Goal: Transaction & Acquisition: Purchase product/service

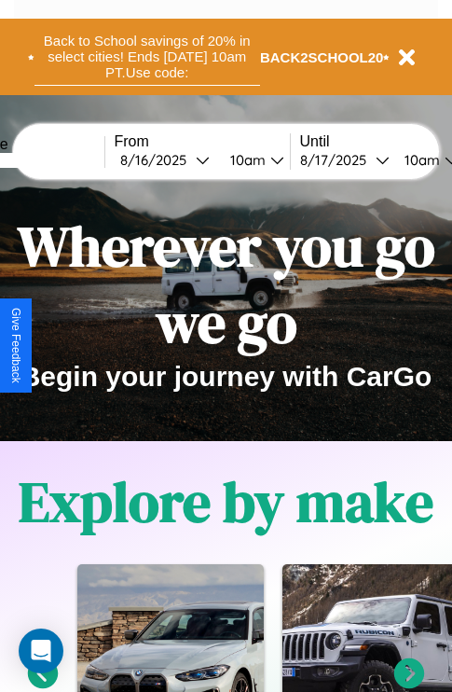
click at [146, 57] on button "Back to School savings of 20% in select cities! Ends 9/1 at 10am PT. Use code:" at bounding box center [148, 57] width 226 height 58
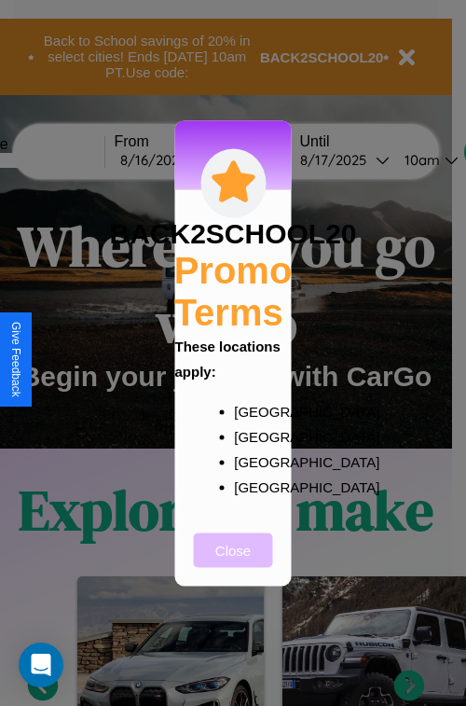
click at [233, 562] on button "Close" at bounding box center [233, 550] width 79 height 35
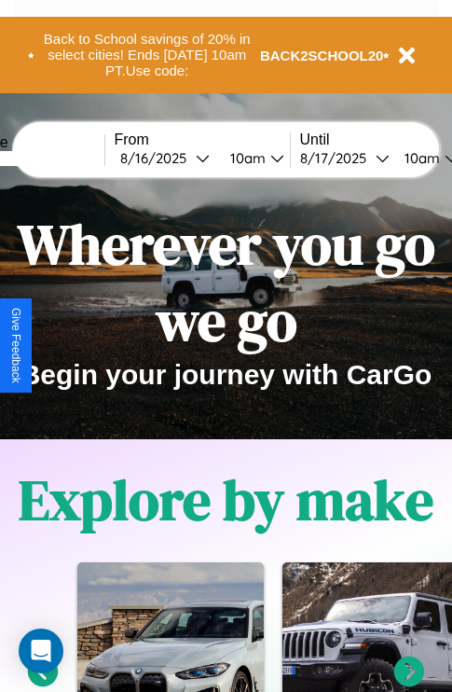
scroll to position [287, 0]
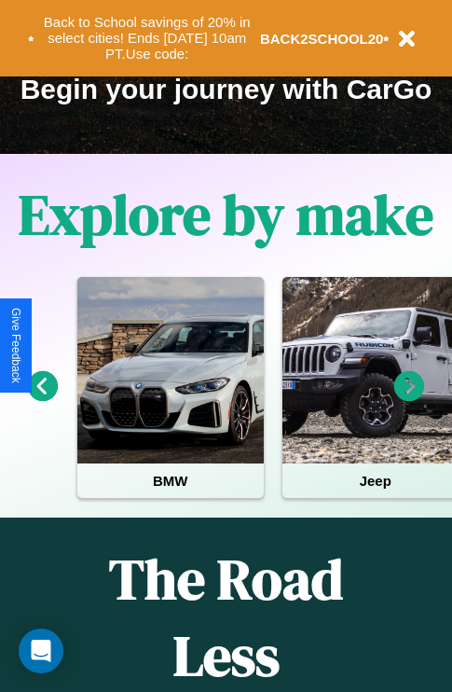
click at [42, 399] on icon at bounding box center [43, 386] width 31 height 31
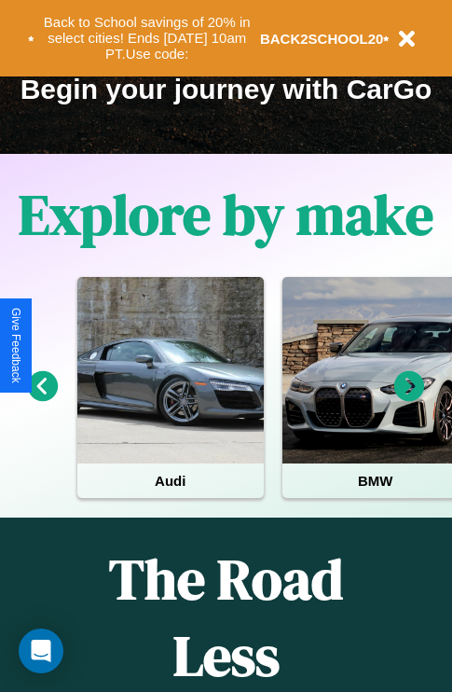
click at [409, 399] on icon at bounding box center [410, 386] width 31 height 31
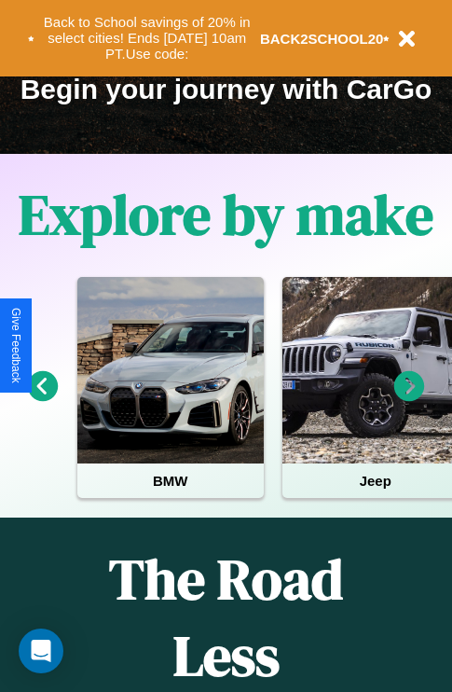
click at [42, 399] on icon at bounding box center [43, 386] width 31 height 31
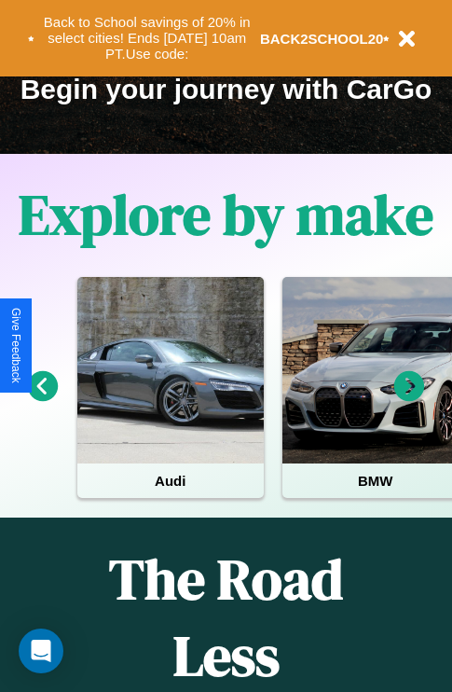
click at [409, 399] on icon at bounding box center [410, 386] width 31 height 31
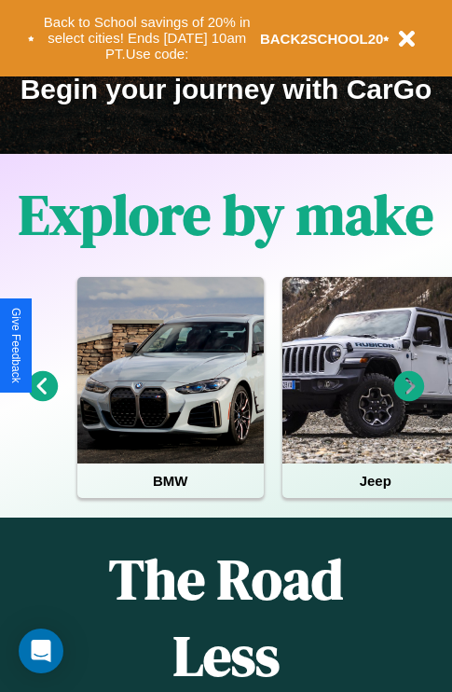
scroll to position [105, 427]
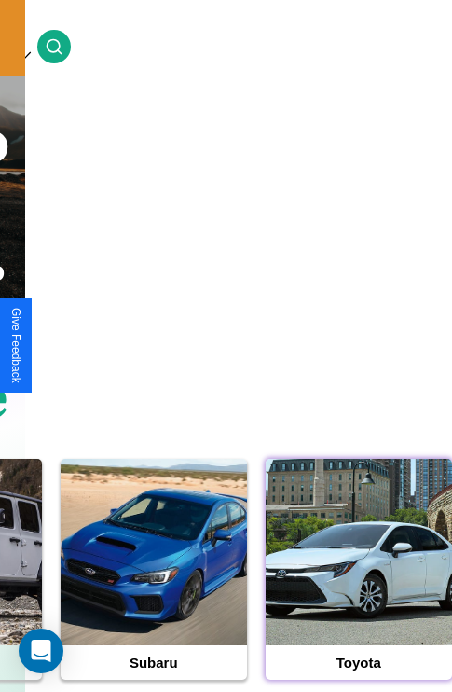
click at [358, 581] on div at bounding box center [359, 552] width 187 height 187
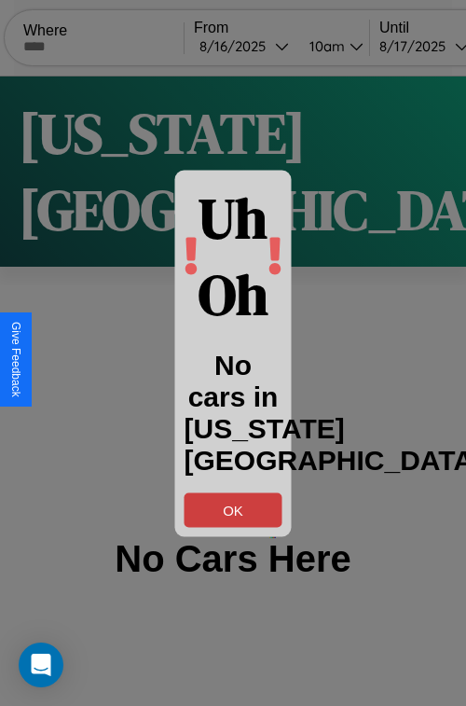
click at [233, 509] on button "OK" at bounding box center [234, 509] width 98 height 35
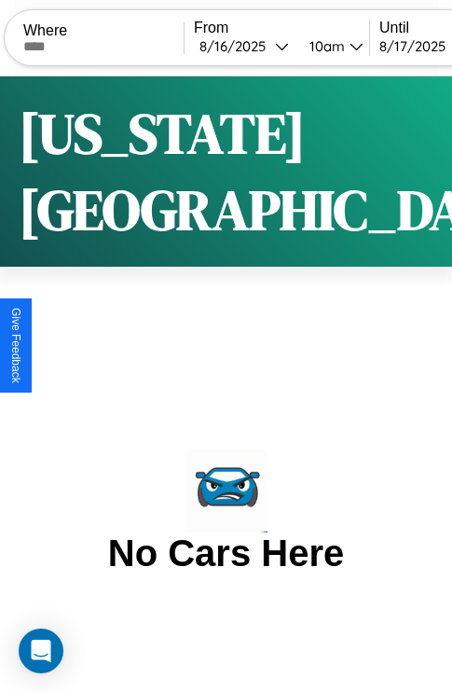
click at [116, 46] on input "text" at bounding box center [103, 46] width 160 height 15
type input "*******"
click at [270, 46] on div "8 / 16 / 2025" at bounding box center [238, 46] width 76 height 18
select select "*"
select select "****"
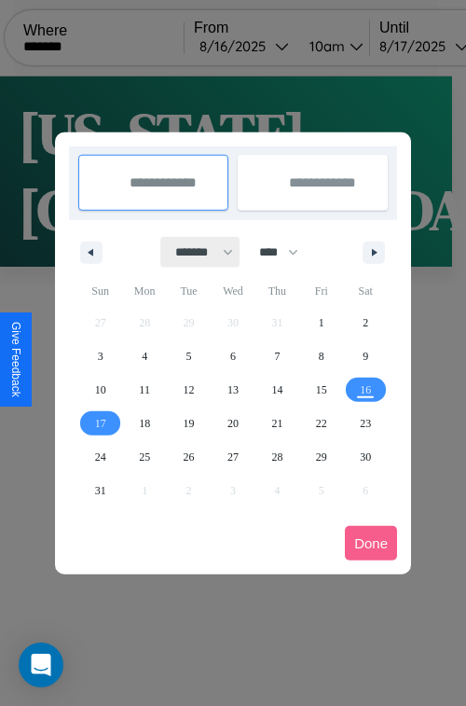
click at [196, 252] on select "******* ******** ***** ***** *** **** **** ****** ********* ******* ******** **…" at bounding box center [200, 252] width 79 height 31
select select "*"
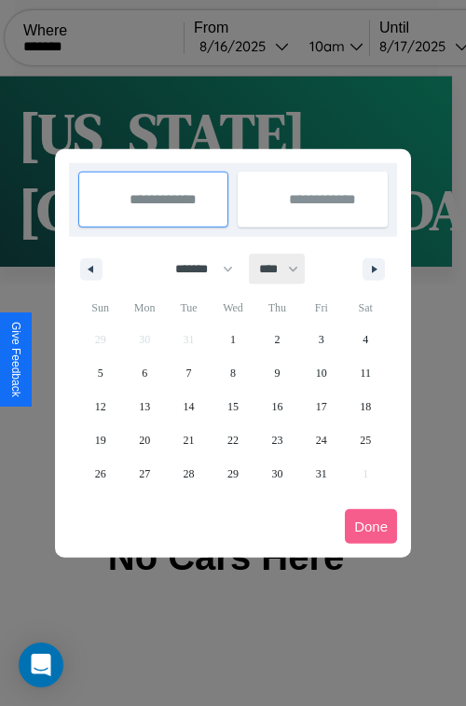
click at [287, 269] on select "**** **** **** **** **** **** **** **** **** **** **** **** **** **** **** ****…" at bounding box center [278, 269] width 56 height 31
select select "****"
click at [366, 473] on span "31" at bounding box center [365, 474] width 11 height 34
type input "**********"
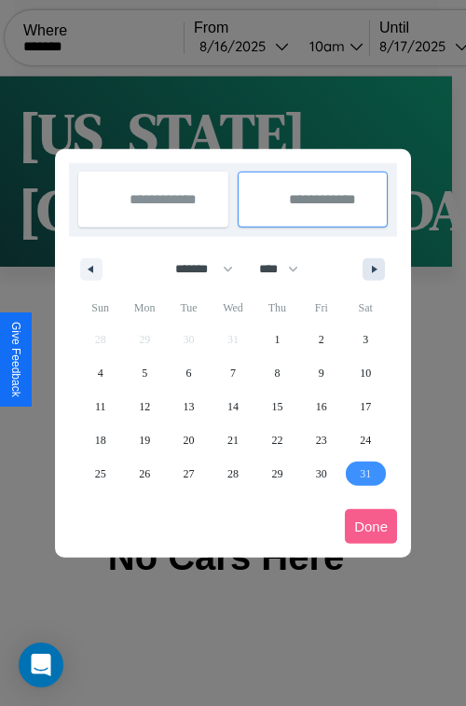
click at [374, 269] on icon "button" at bounding box center [377, 269] width 9 height 7
select select "*"
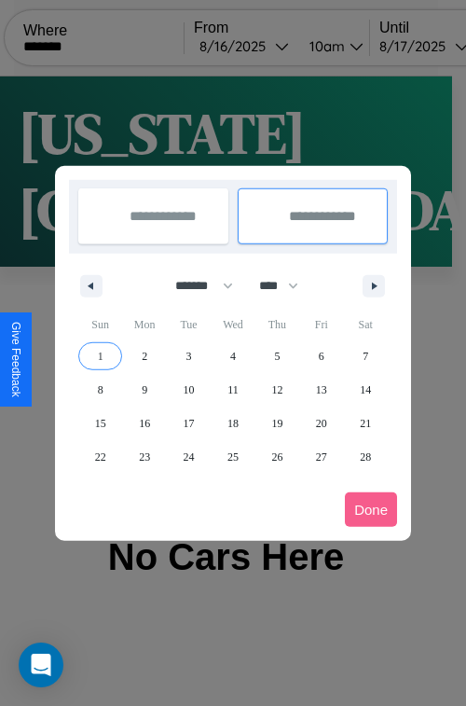
click at [100, 355] on span "1" at bounding box center [101, 356] width 6 height 34
type input "**********"
select select "*"
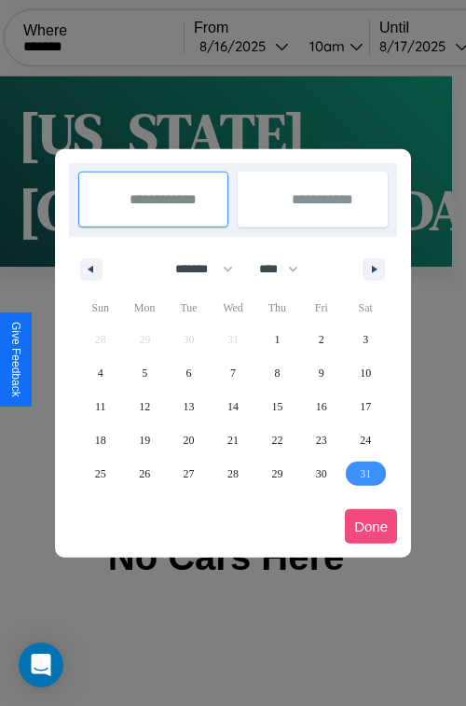
click at [371, 526] on button "Done" at bounding box center [371, 526] width 52 height 35
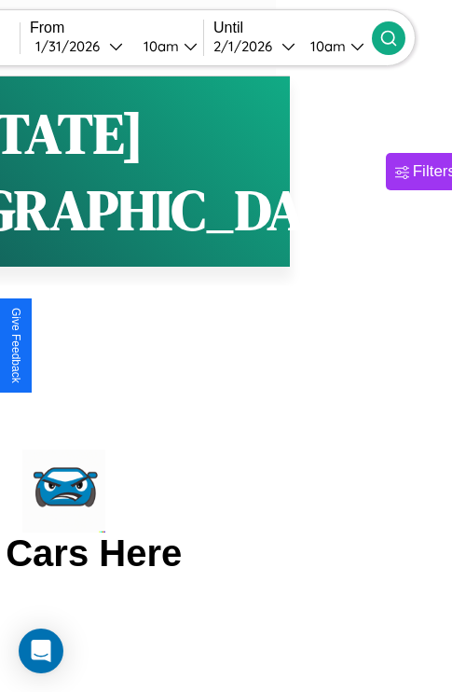
click at [398, 37] on icon at bounding box center [389, 38] width 19 height 19
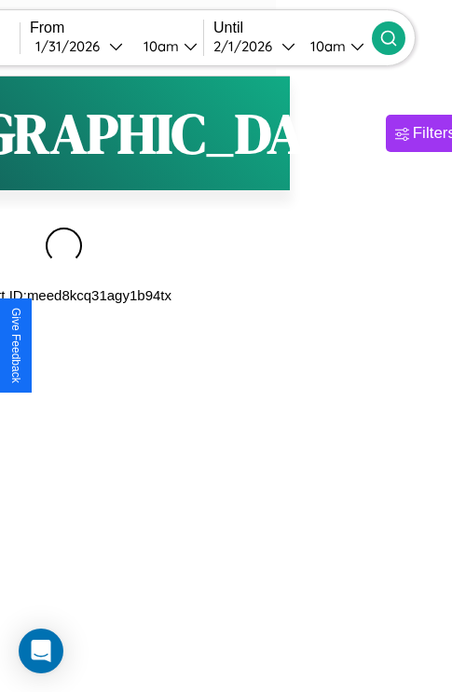
scroll to position [0, 159]
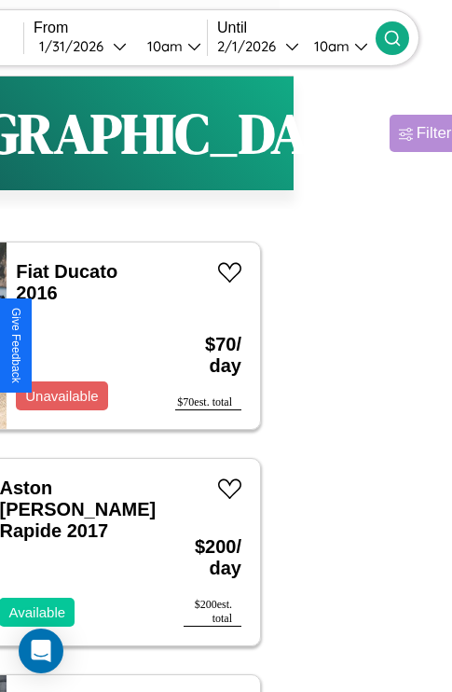
click at [417, 133] on div "Filters" at bounding box center [438, 133] width 43 height 19
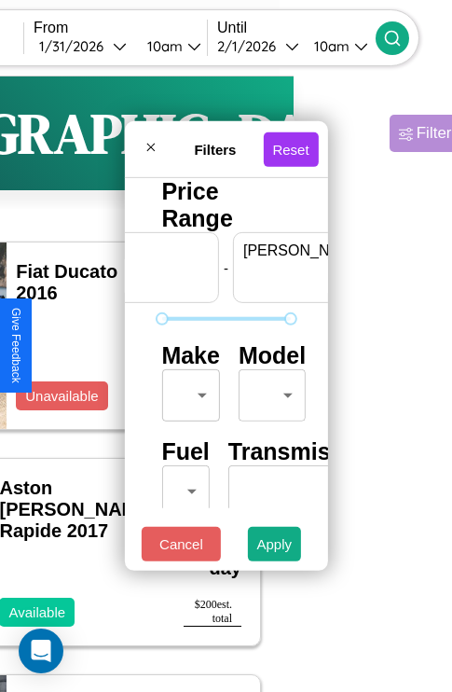
scroll to position [0, 116]
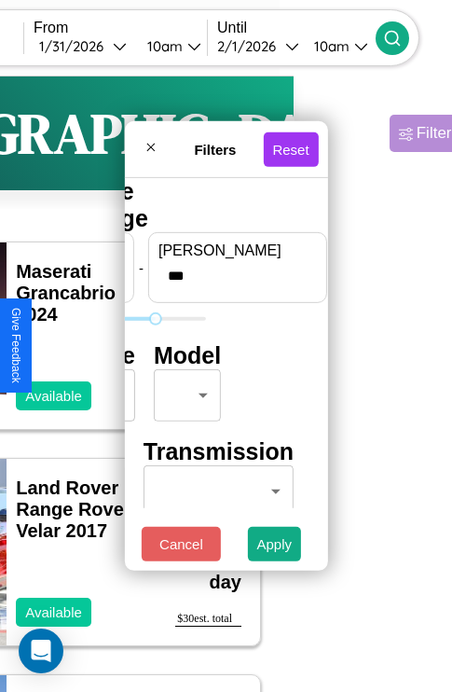
type input "***"
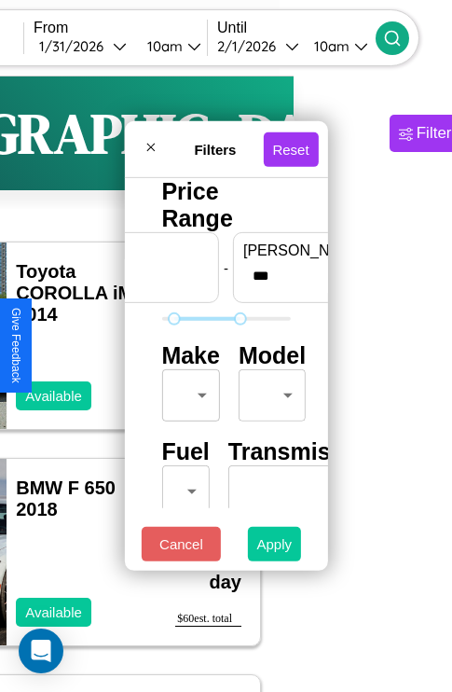
type input "**"
click at [275, 548] on button "Apply" at bounding box center [275, 544] width 54 height 35
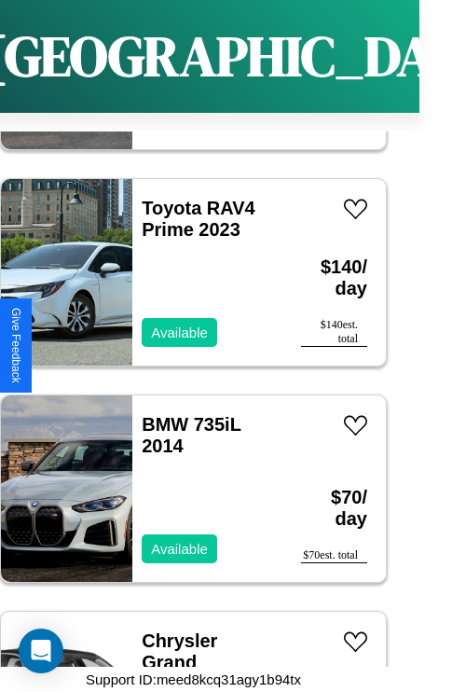
scroll to position [12620, 0]
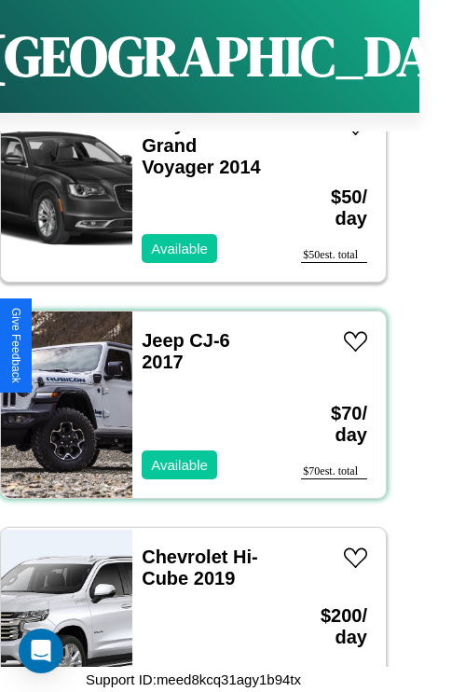
click at [187, 394] on div "Jeep CJ-6 2017 Available" at bounding box center [207, 405] width 150 height 187
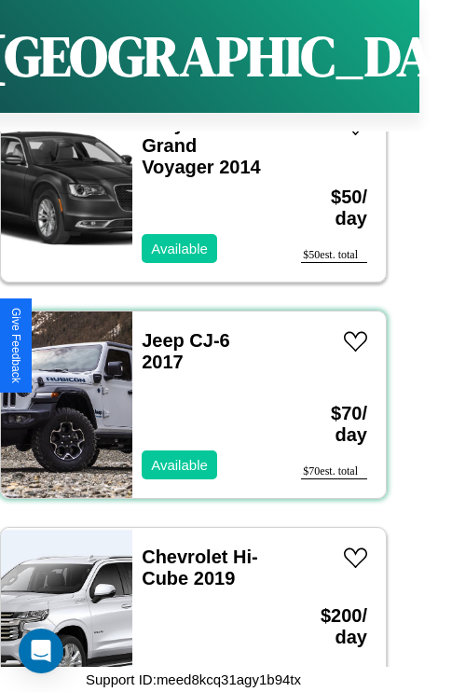
click at [187, 394] on div "Jeep CJ-6 2017 Available" at bounding box center [207, 405] width 150 height 187
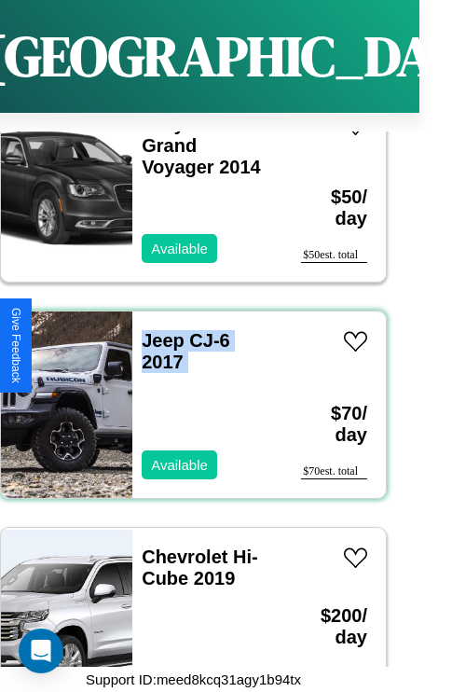
click at [187, 394] on div "Jeep CJ-6 2017 Available" at bounding box center [207, 405] width 150 height 187
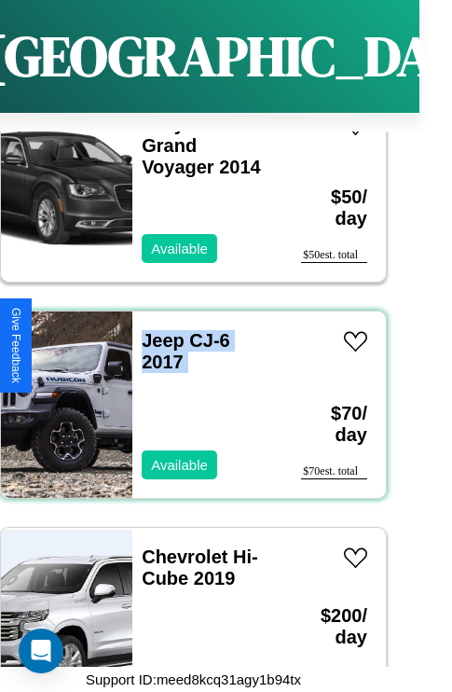
click at [187, 394] on div "Jeep CJ-6 2017 Available" at bounding box center [207, 405] width 150 height 187
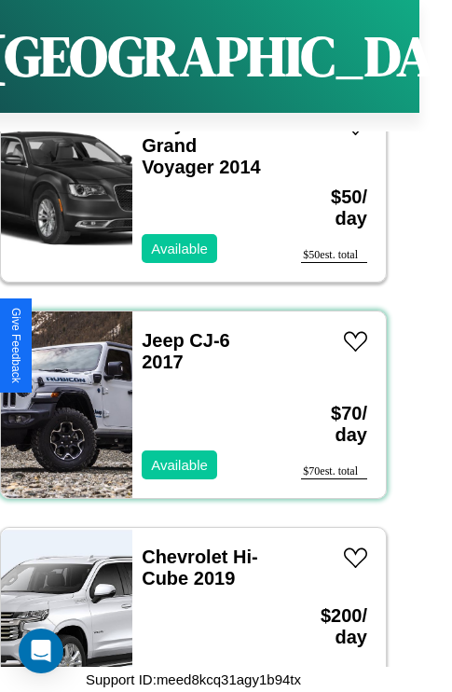
click at [187, 394] on div "Jeep CJ-6 2017 Available" at bounding box center [207, 405] width 150 height 187
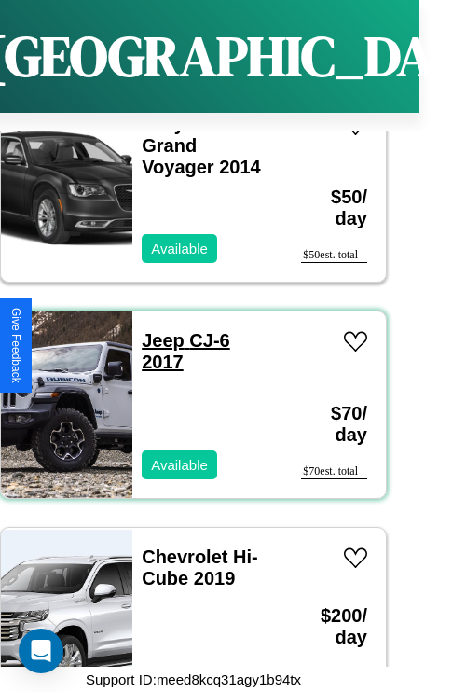
click at [158, 330] on link "Jeep CJ-6 2017" at bounding box center [186, 351] width 89 height 42
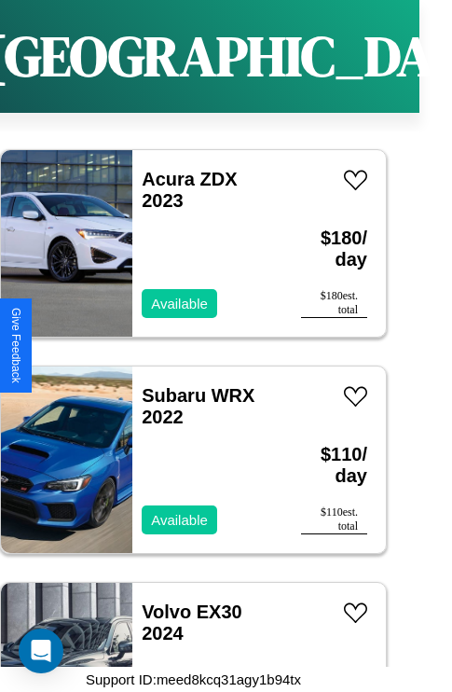
scroll to position [13269, 0]
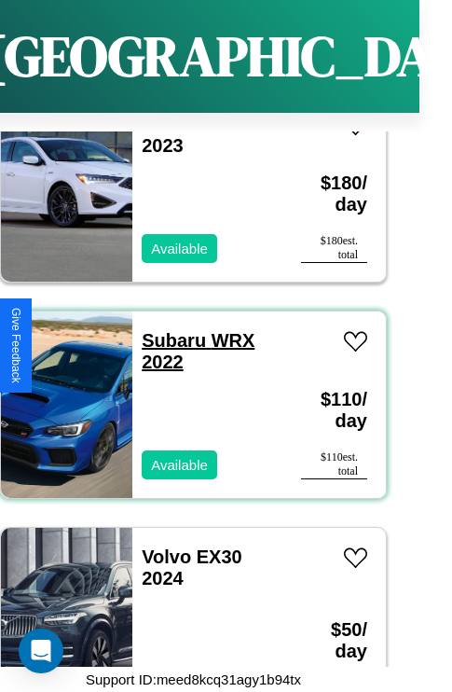
click at [168, 330] on link "Subaru WRX 2022" at bounding box center [198, 351] width 113 height 42
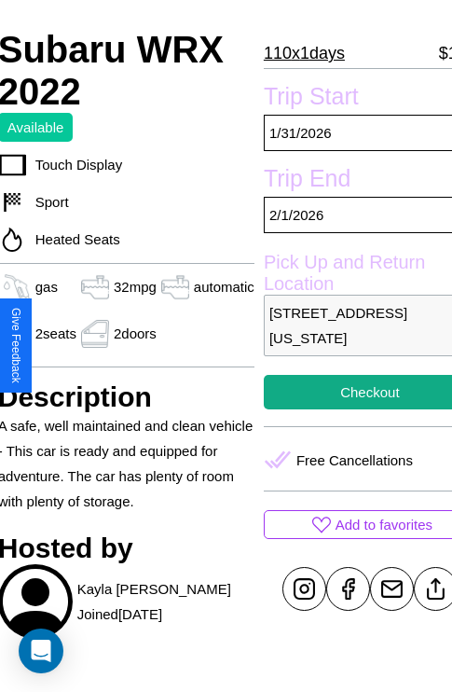
scroll to position [449, 78]
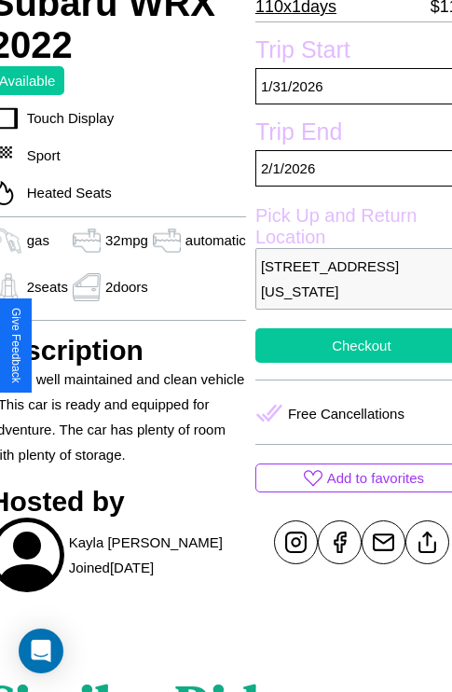
click at [346, 345] on button "Checkout" at bounding box center [362, 345] width 213 height 35
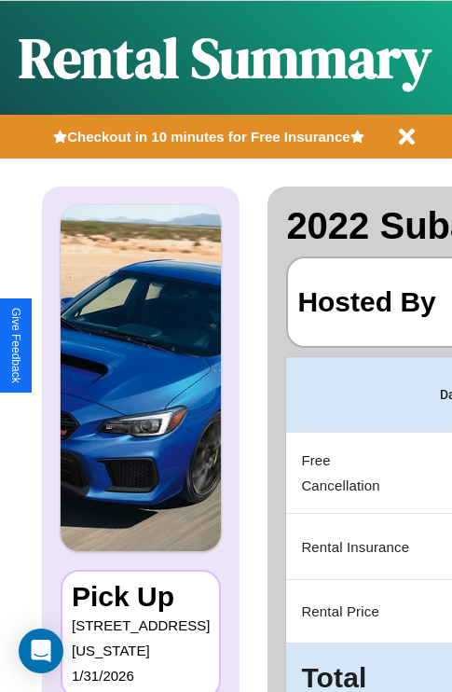
scroll to position [0, 353]
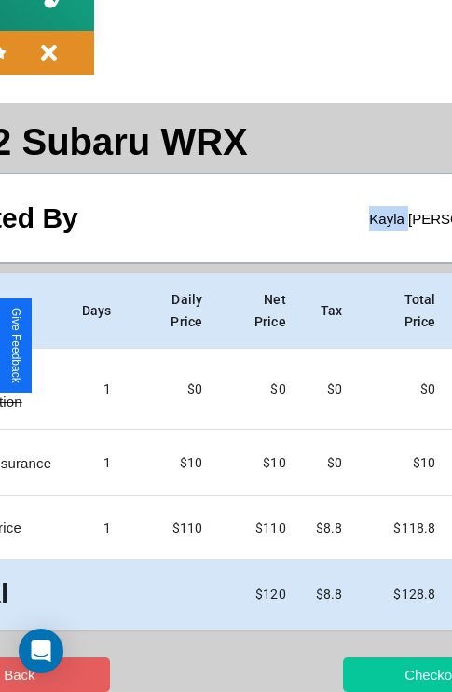
click at [361, 674] on button "Checkout" at bounding box center [434, 675] width 182 height 35
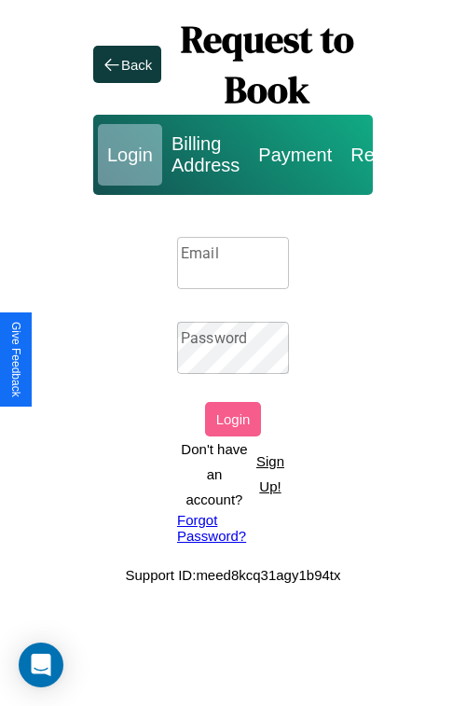
click at [233, 262] on input "Email" at bounding box center [233, 263] width 112 height 52
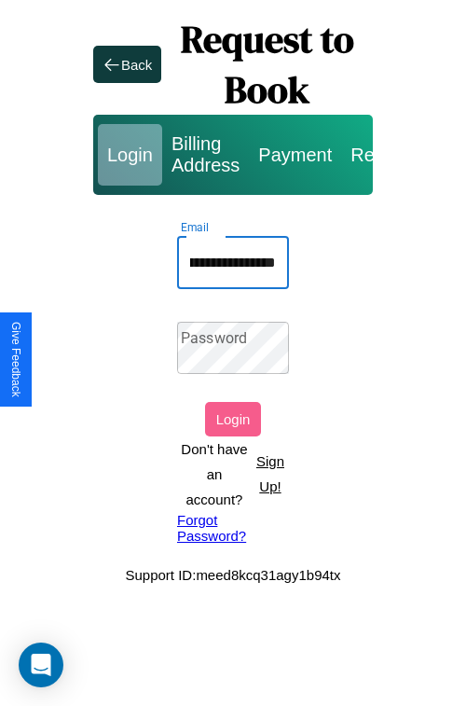
scroll to position [0, 86]
type input "**********"
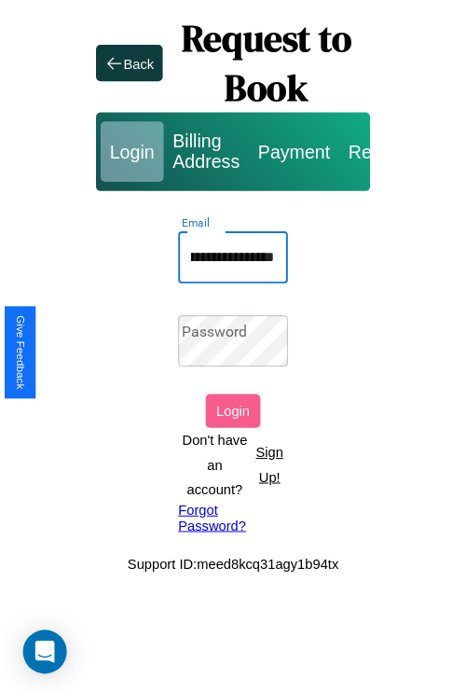
scroll to position [0, 0]
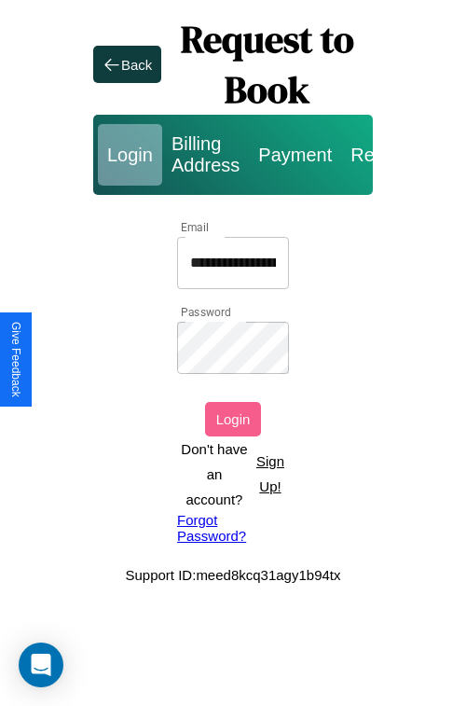
click at [233, 419] on button "Login" at bounding box center [233, 419] width 56 height 35
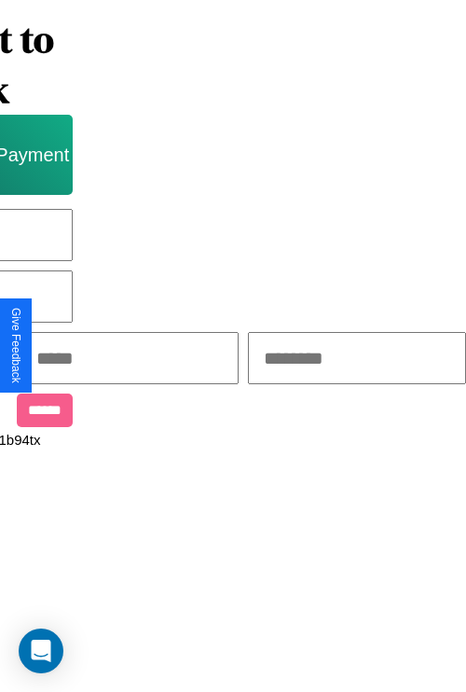
scroll to position [0, 317]
